Goal: Task Accomplishment & Management: Use online tool/utility

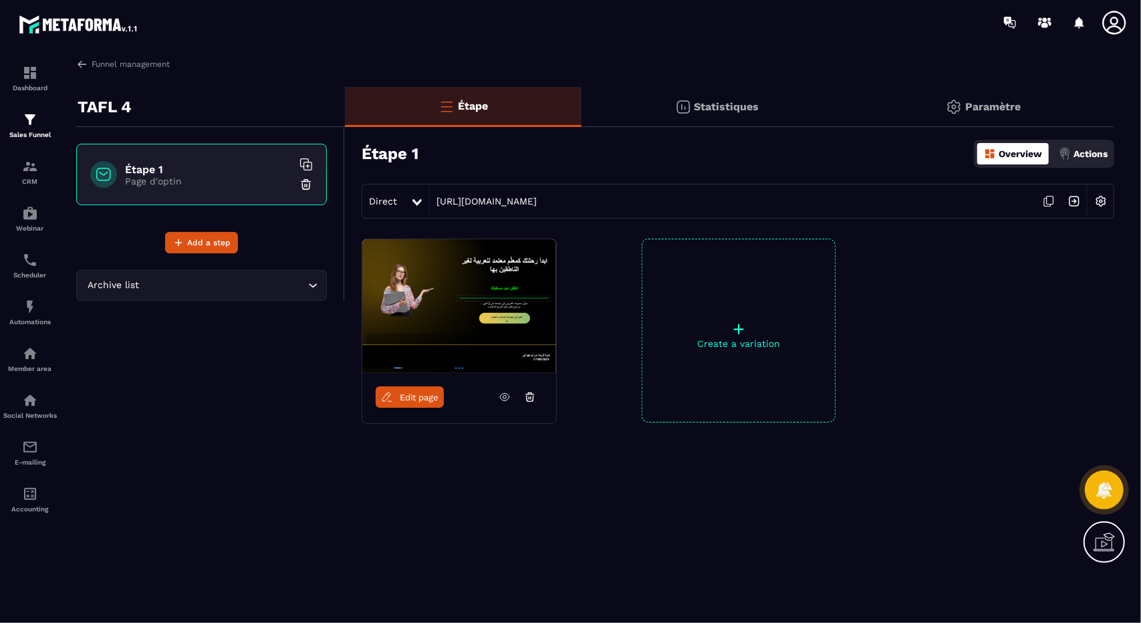
click at [1052, 199] on icon at bounding box center [1048, 201] width 25 height 25
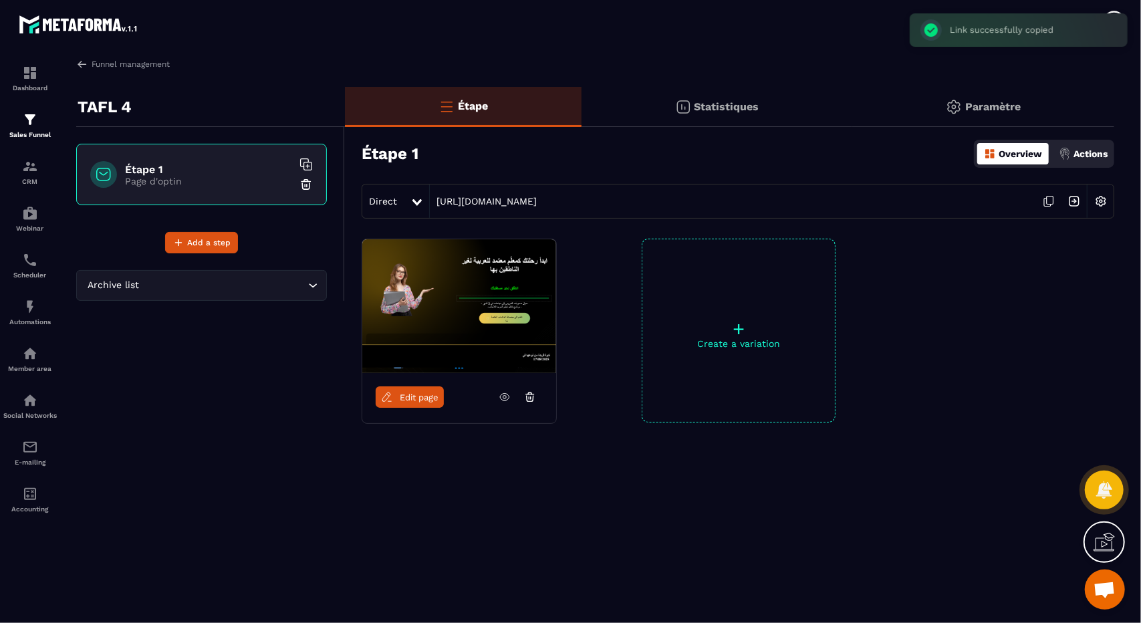
scroll to position [7342, 0]
click at [1052, 201] on icon at bounding box center [1048, 201] width 25 height 25
click at [91, 68] on link "Funnel management" at bounding box center [123, 64] width 94 height 12
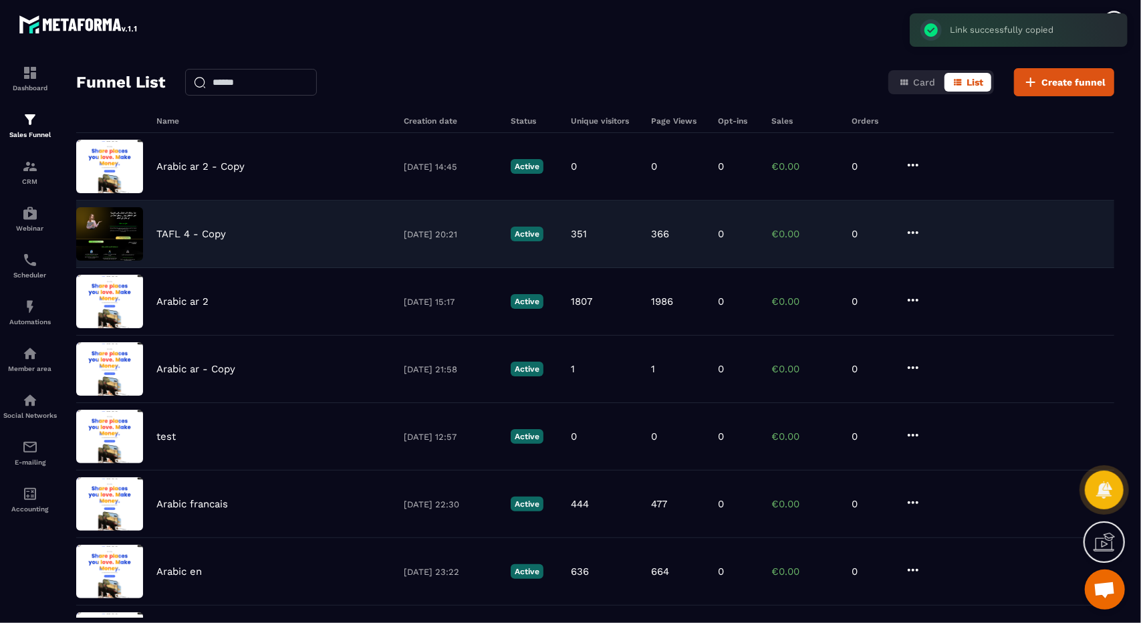
scroll to position [48, 0]
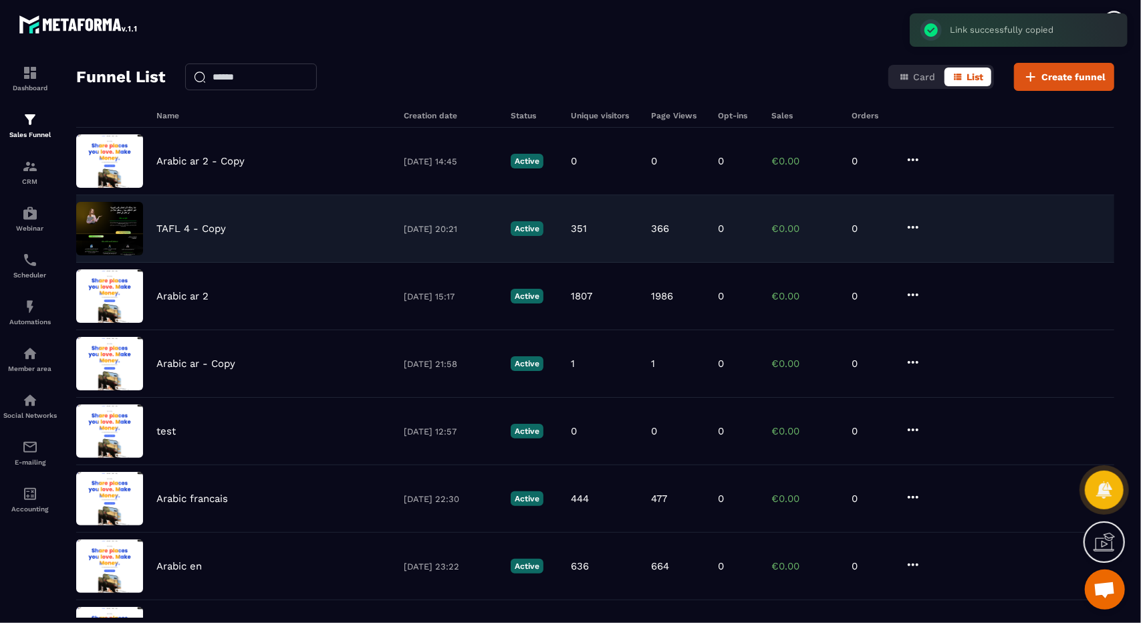
click at [335, 263] on div "TAFL 4 - Copy [DATE] 20:21 Active 351 366 0 €0.00 0" at bounding box center [595, 297] width 1038 height 68
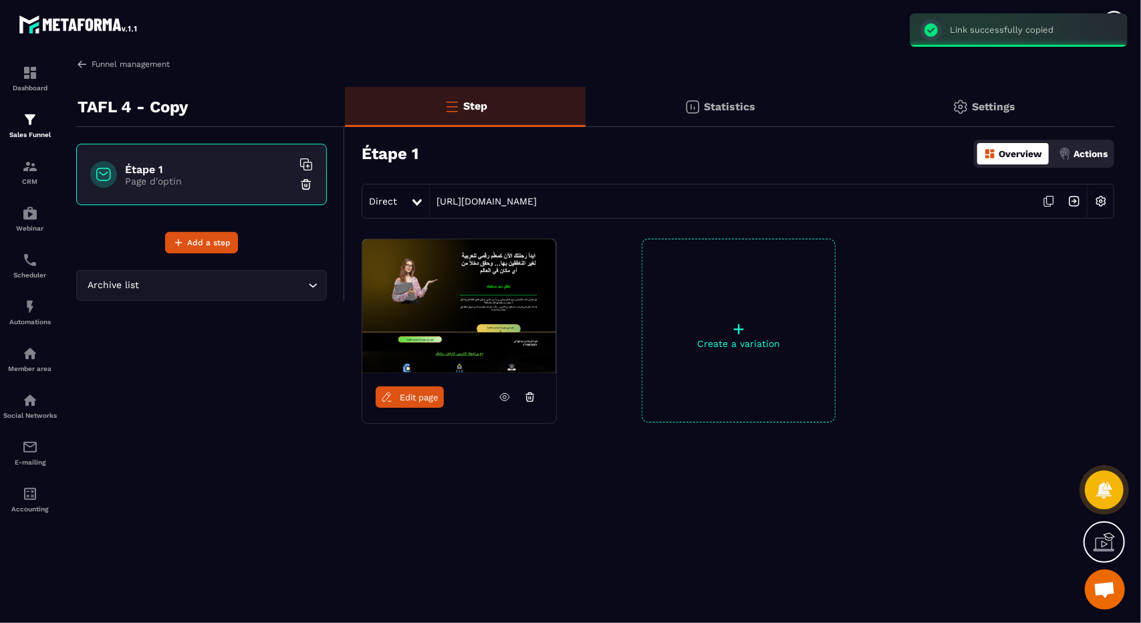
click at [79, 61] on img at bounding box center [82, 64] width 12 height 12
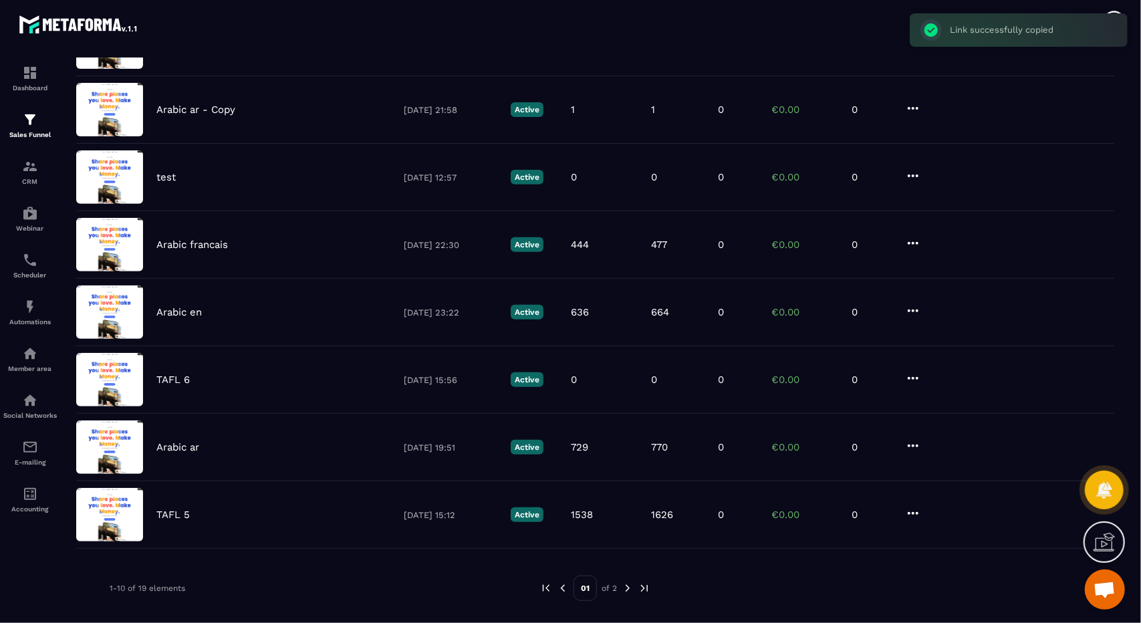
scroll to position [315, 0]
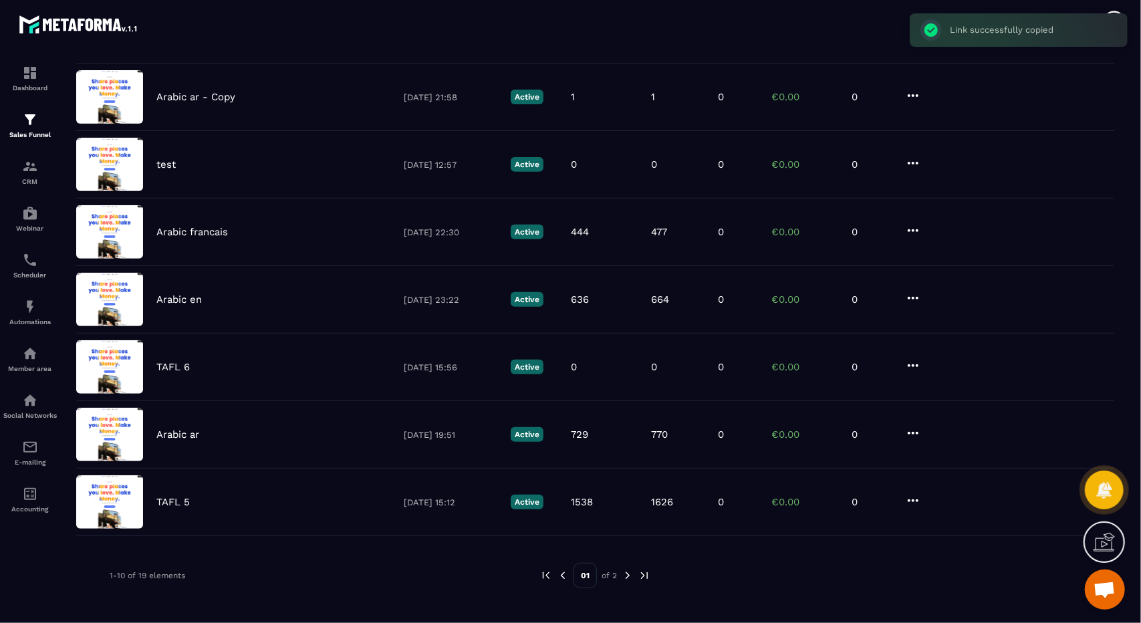
click at [628, 573] on img at bounding box center [628, 576] width 12 height 12
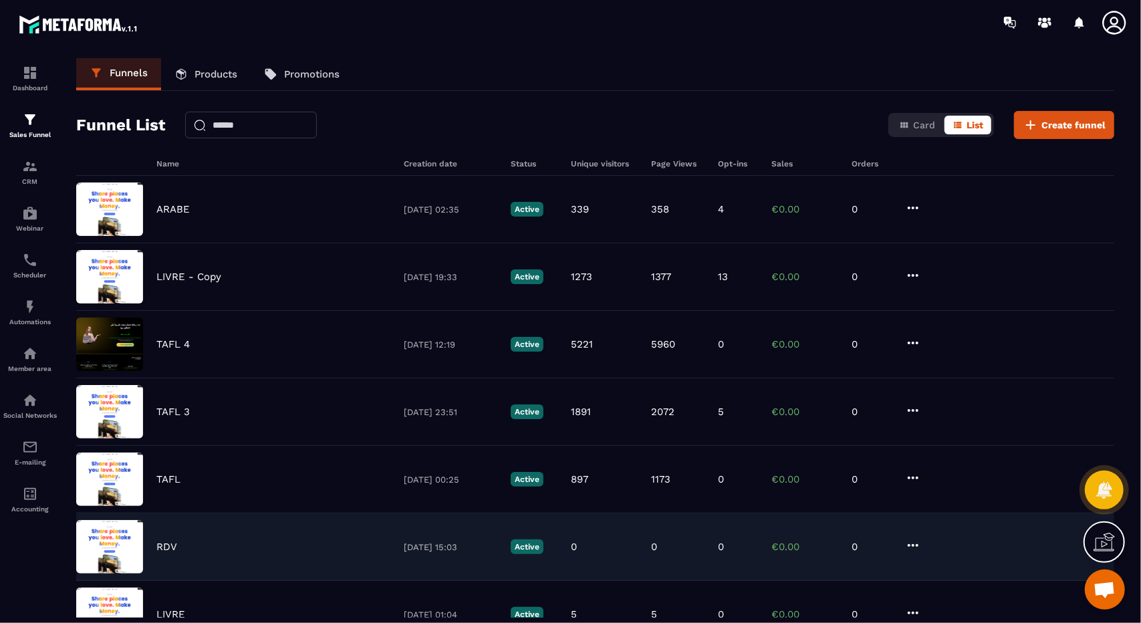
scroll to position [247, 0]
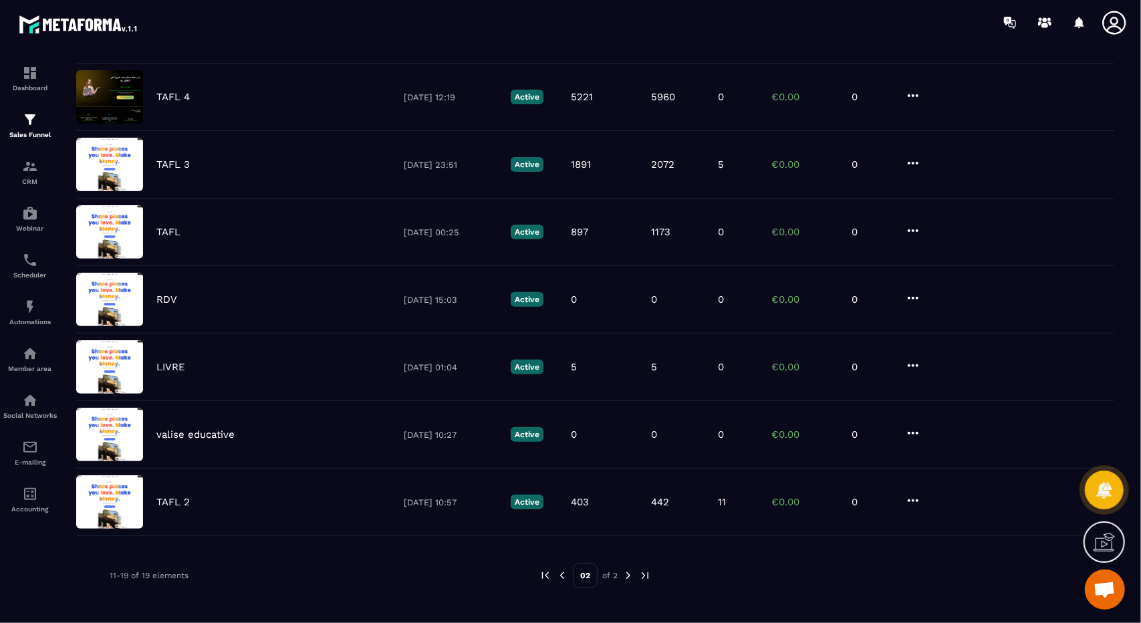
click at [626, 572] on img at bounding box center [628, 576] width 12 height 12
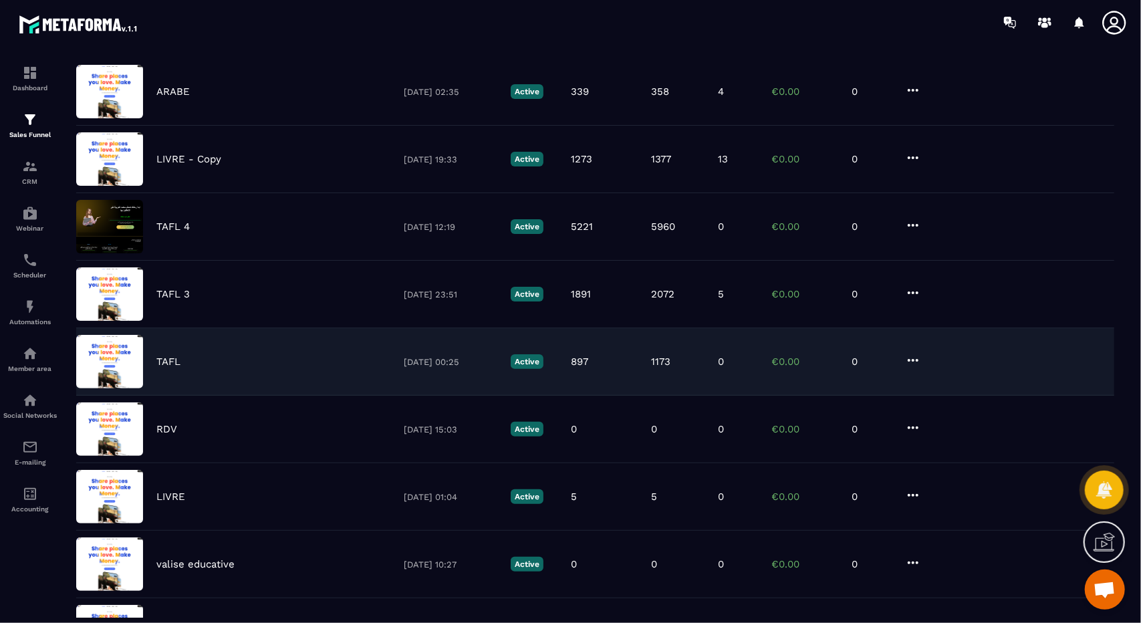
scroll to position [116, 0]
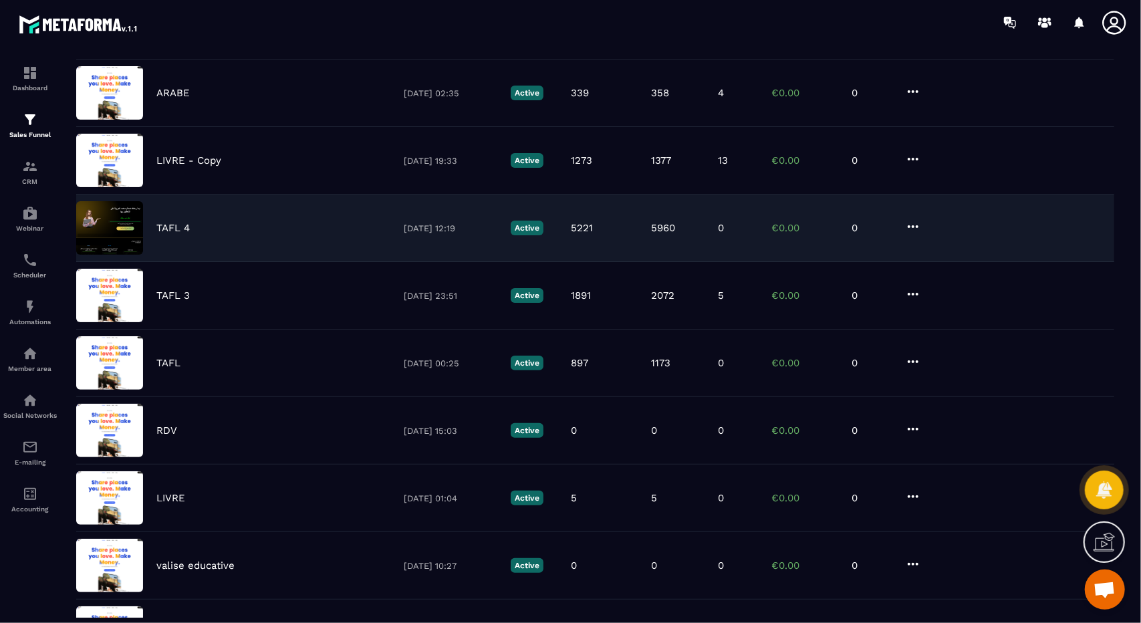
click at [331, 262] on div "TAFL 4 [DATE] 12:19 Active 5221 5960 0 €0.00 0" at bounding box center [595, 296] width 1038 height 68
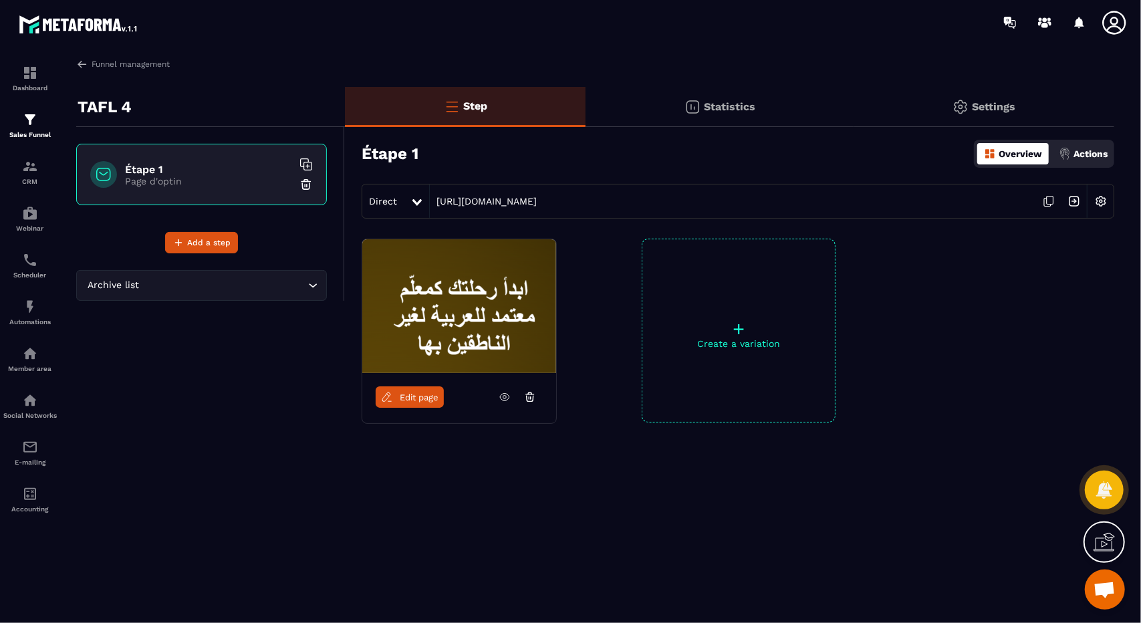
click at [417, 197] on div at bounding box center [418, 201] width 15 height 24
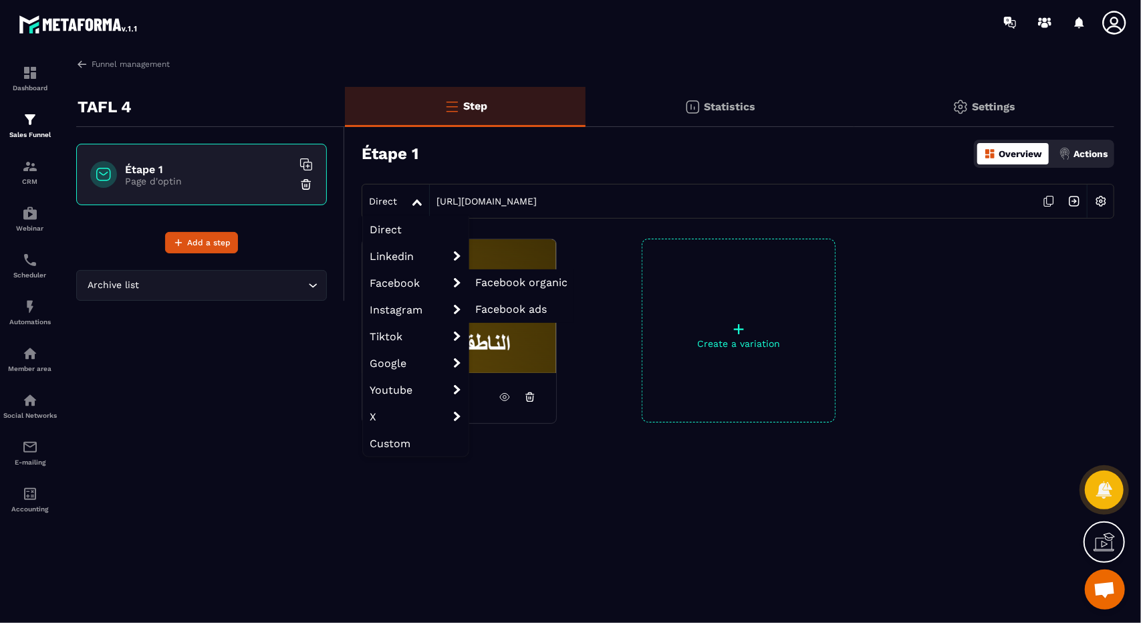
click at [521, 304] on span "Facebook ads" at bounding box center [511, 309] width 72 height 13
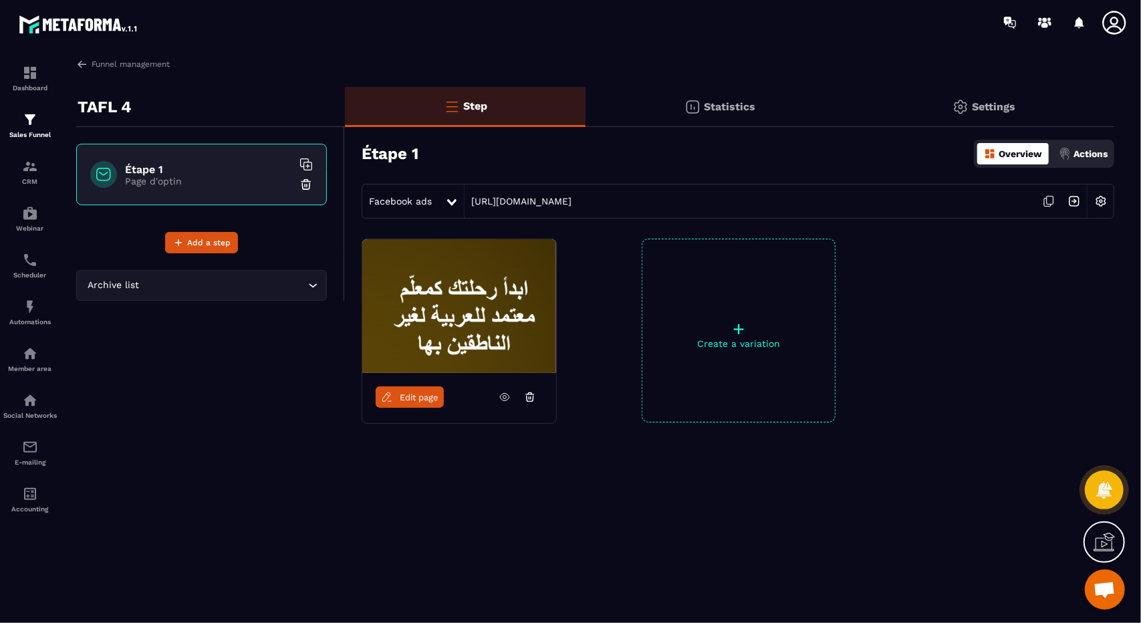
click at [1047, 205] on icon at bounding box center [1048, 201] width 25 height 25
click at [508, 395] on icon at bounding box center [504, 397] width 9 height 7
click at [1046, 203] on icon at bounding box center [1048, 201] width 25 height 25
click at [501, 404] on link at bounding box center [504, 396] width 25 height 21
click at [421, 386] on link "Edit page" at bounding box center [410, 396] width 68 height 21
